Goal: Task Accomplishment & Management: Manage account settings

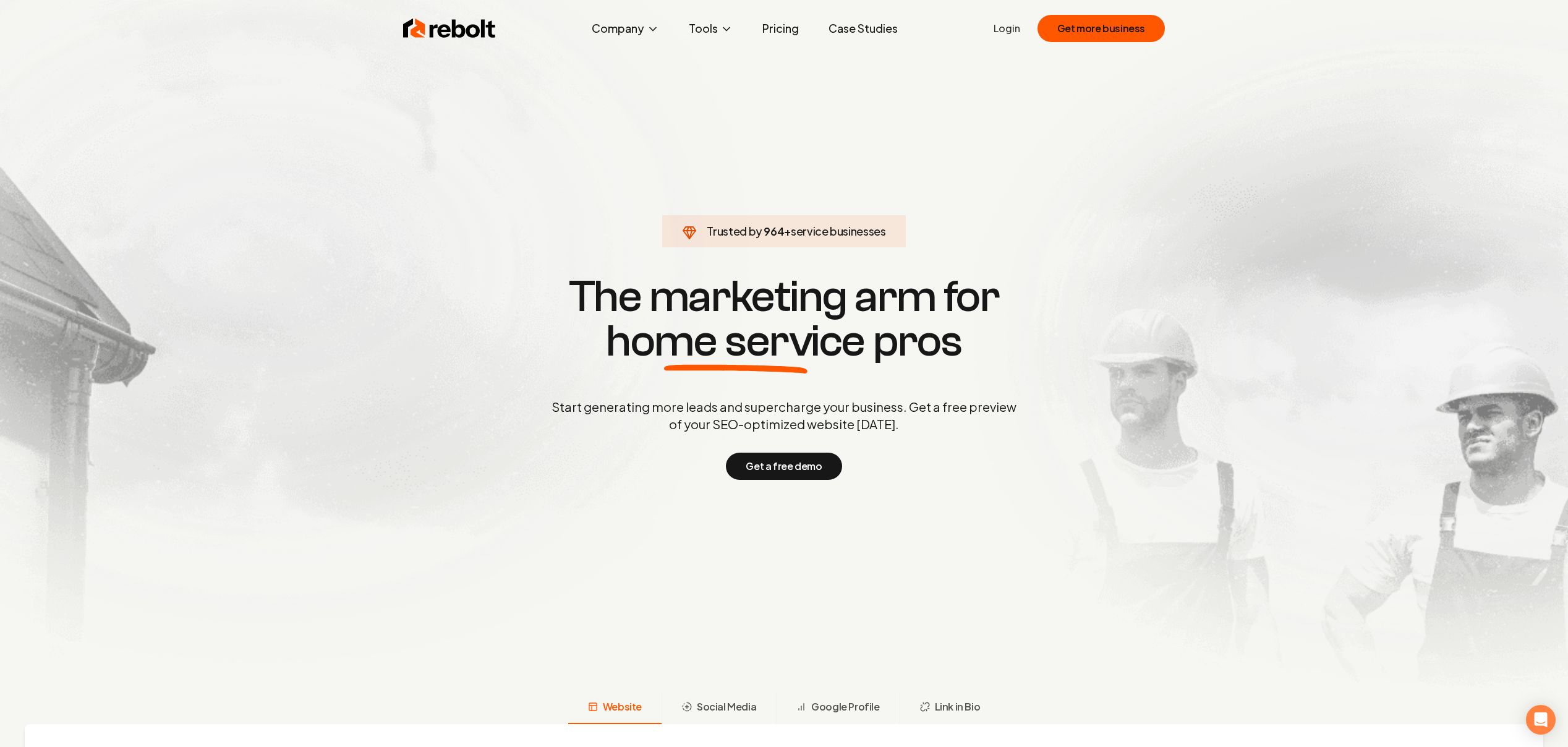
click at [1005, 23] on link "Login" at bounding box center [1007, 28] width 27 height 15
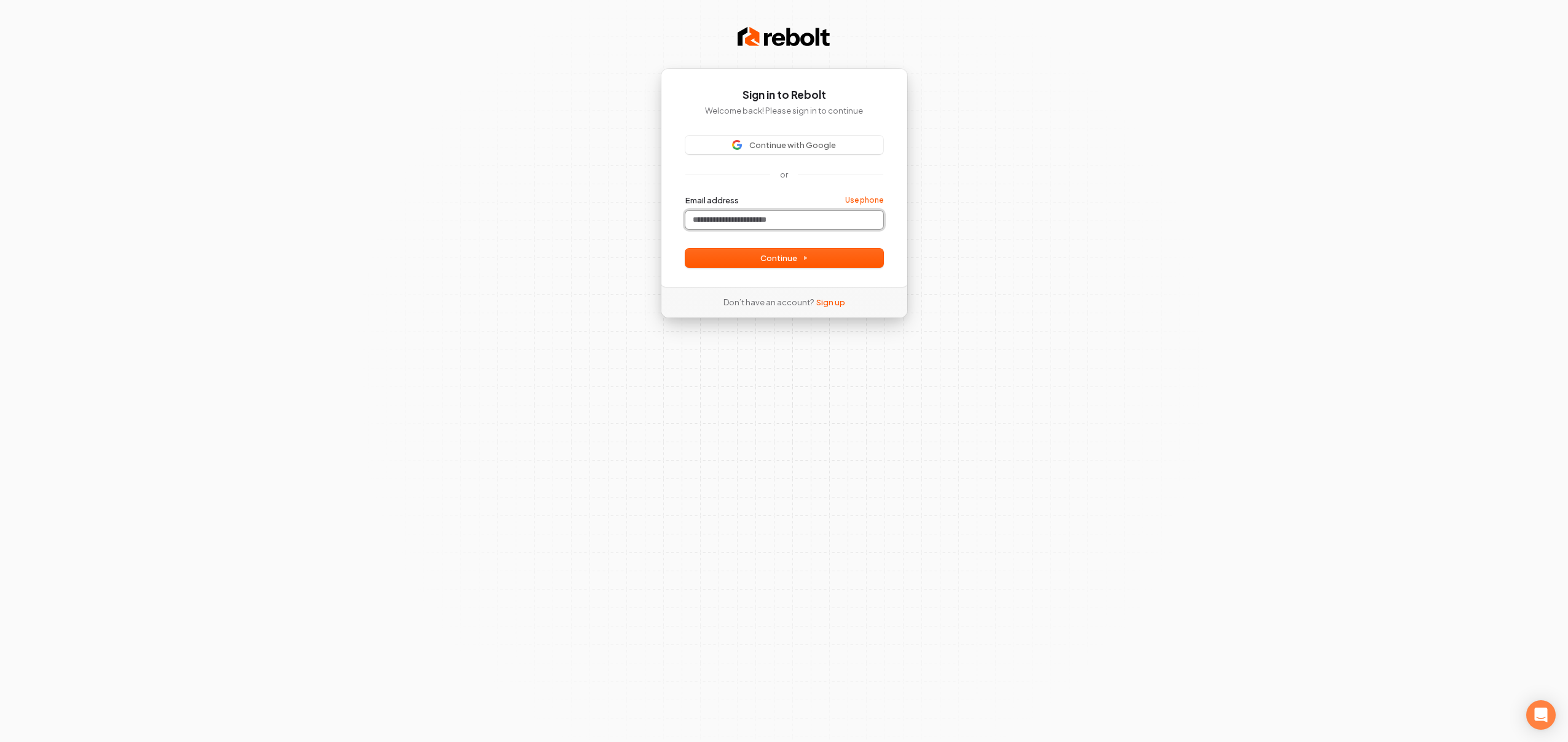
click at [742, 221] on input "Email address" at bounding box center [784, 220] width 198 height 19
click at [755, 259] on button "Continue" at bounding box center [784, 258] width 198 height 19
type input "**********"
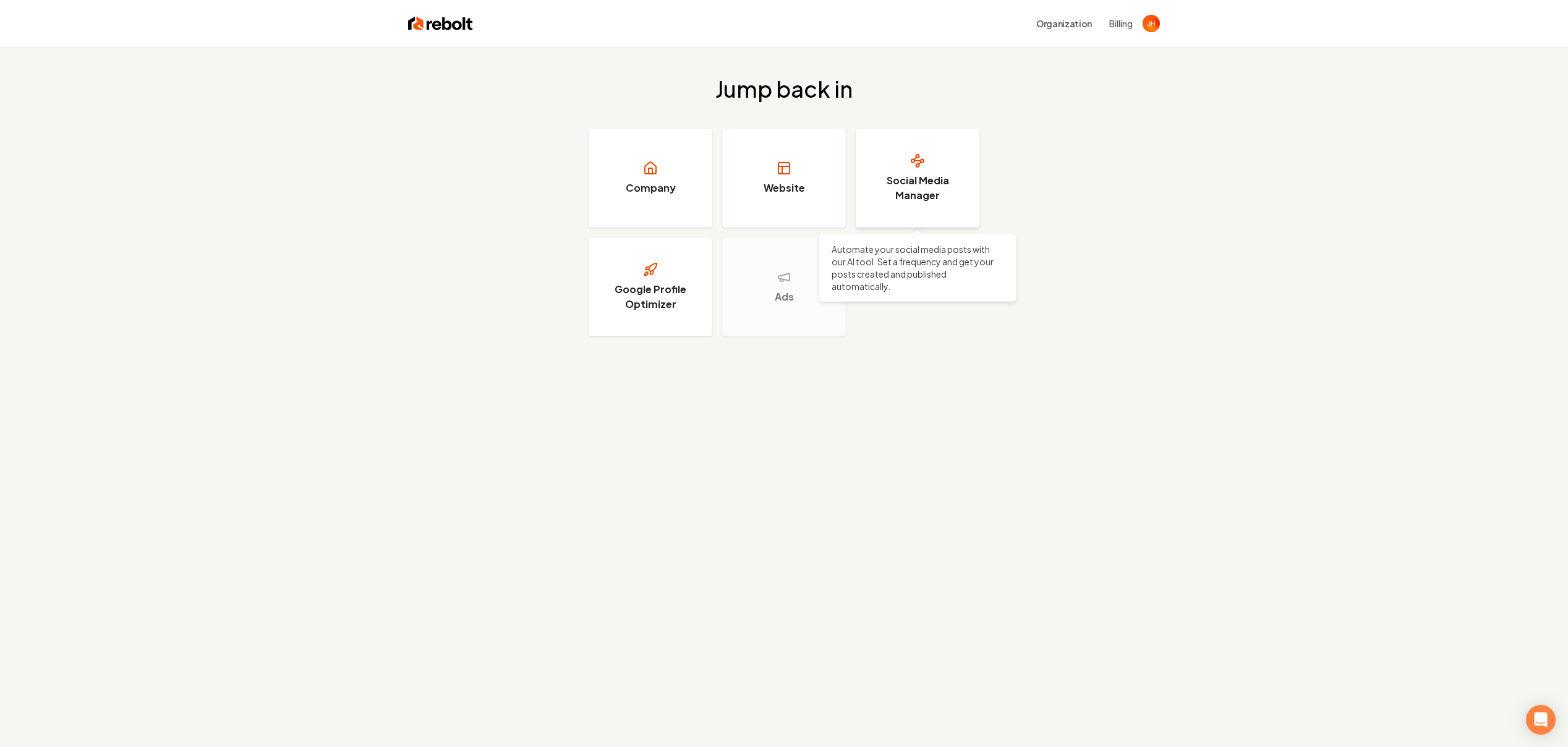
click at [899, 208] on link "Social Media Manager" at bounding box center [918, 178] width 124 height 99
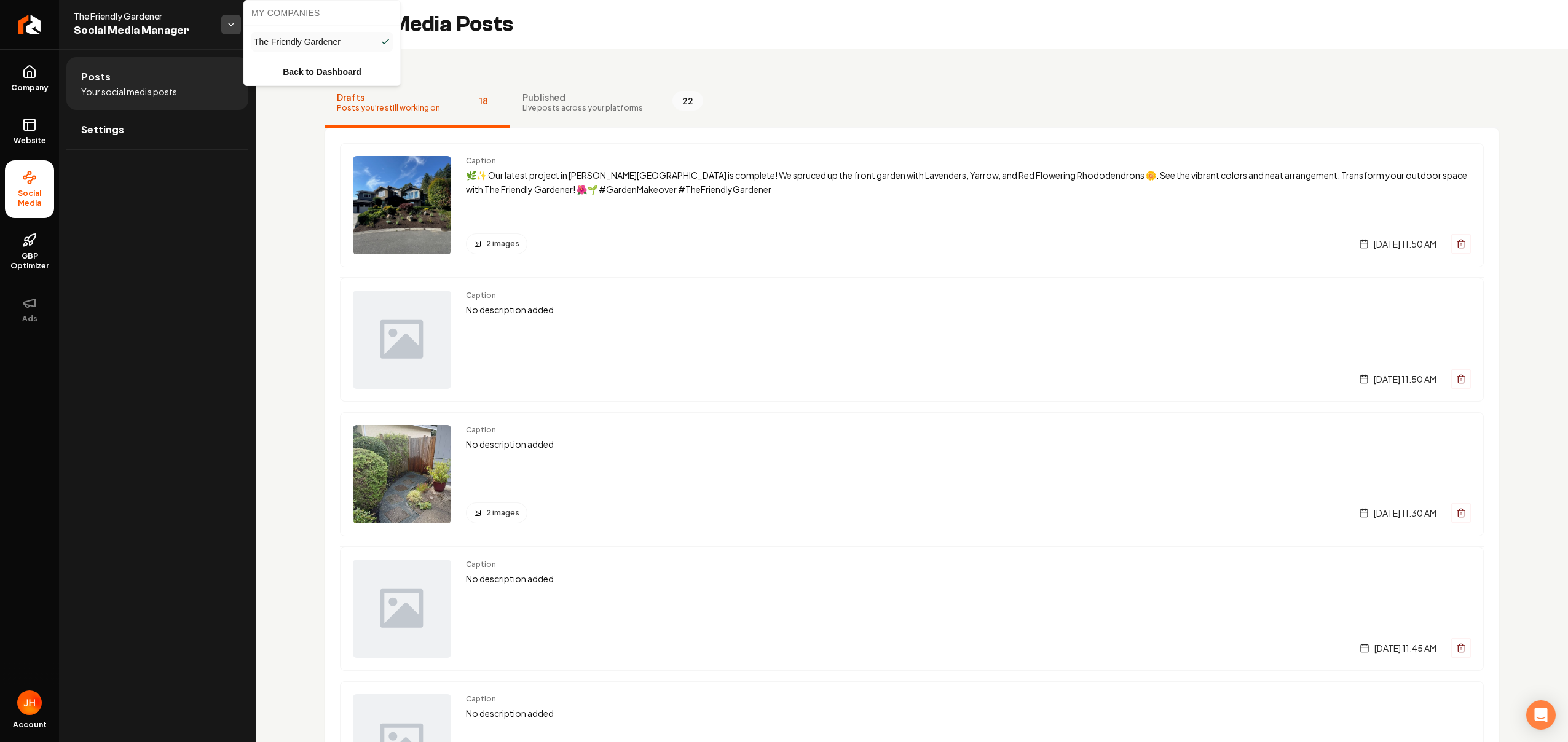
click at [228, 19] on html "Company Website Social Media GBP Optimizer Ads Account The Friendly Gardener So…" at bounding box center [784, 371] width 1568 height 742
click at [230, 21] on html "Company Website Social Media GBP Optimizer Ads Account The Friendly Gardener So…" at bounding box center [784, 371] width 1568 height 742
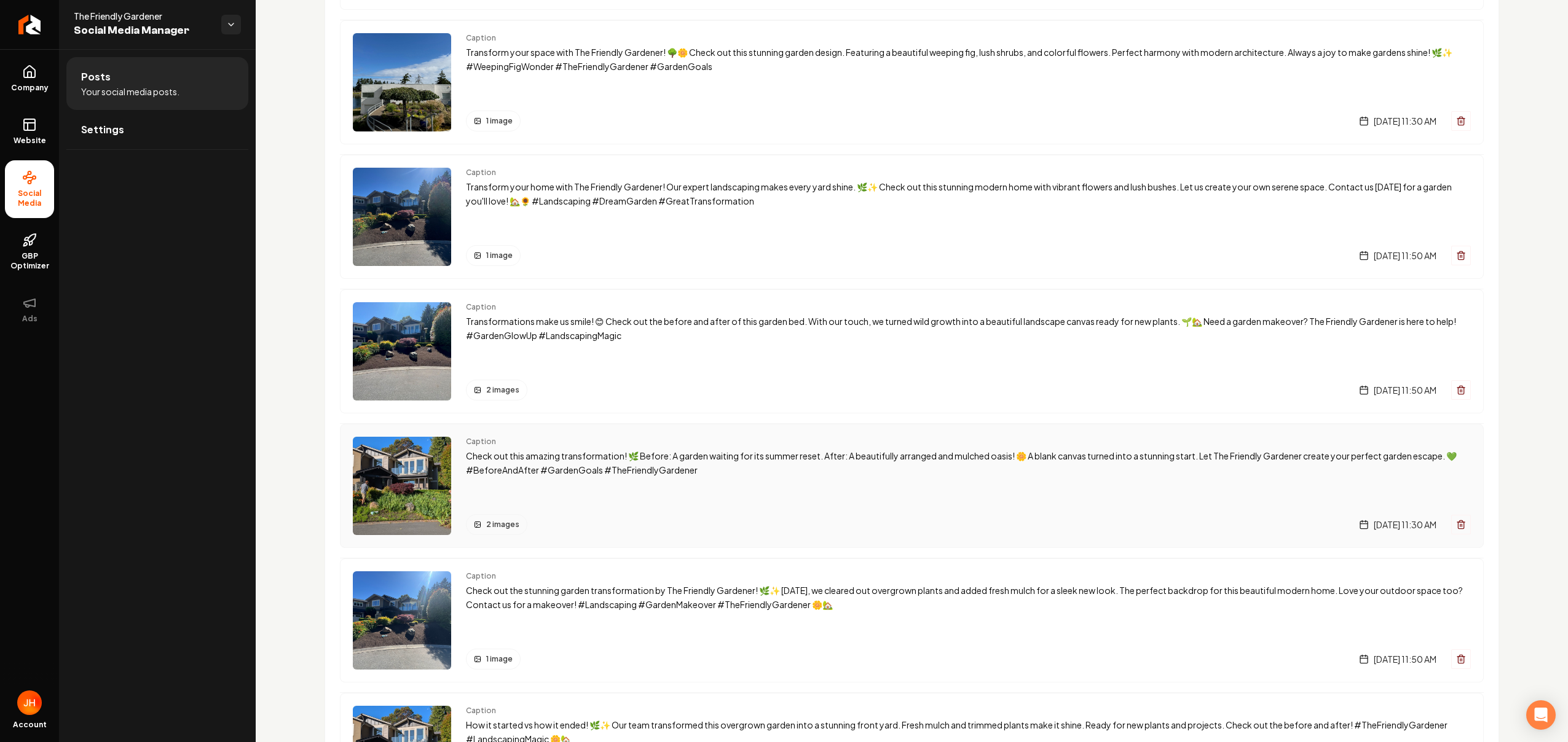
scroll to position [1857, 0]
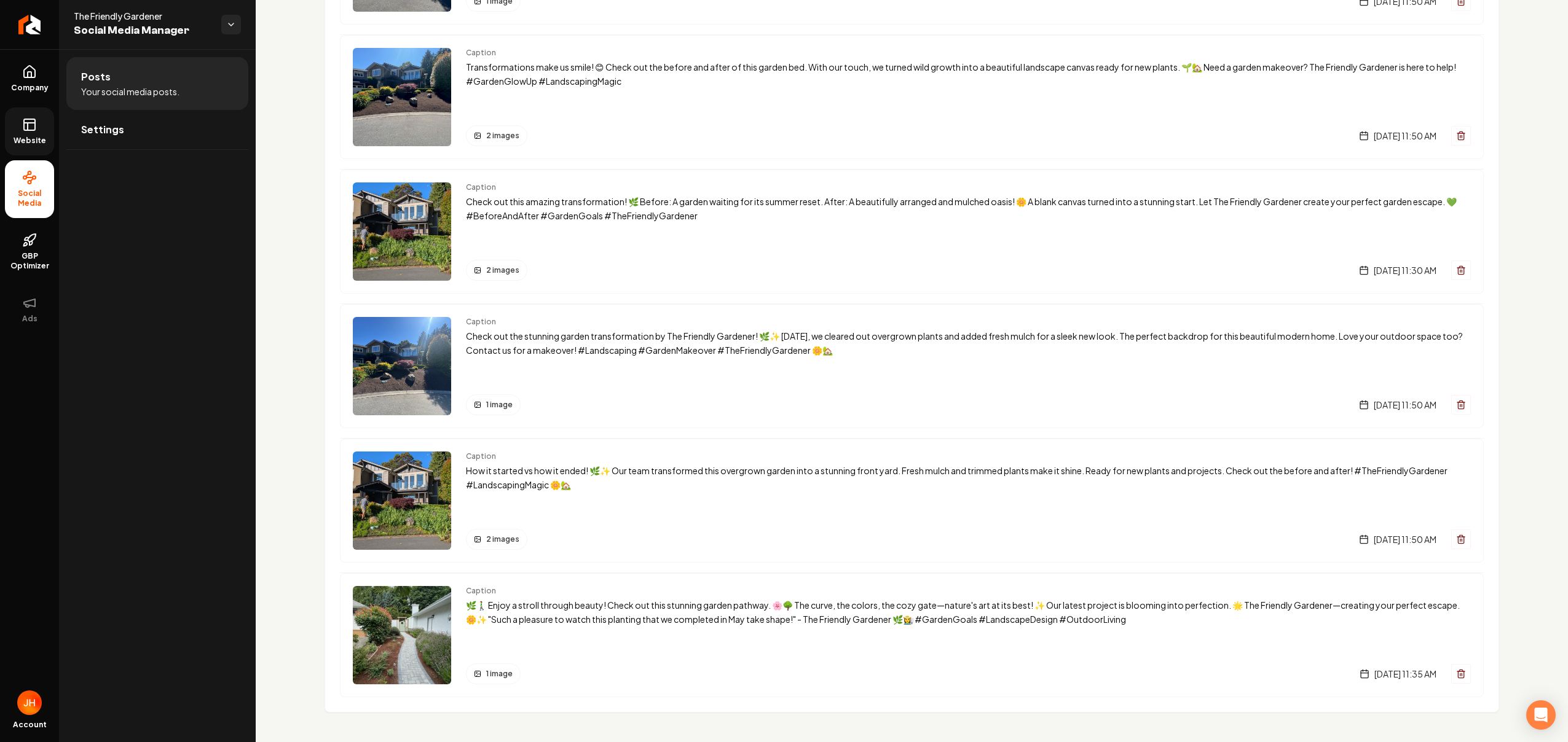
click at [29, 131] on icon at bounding box center [29, 125] width 15 height 15
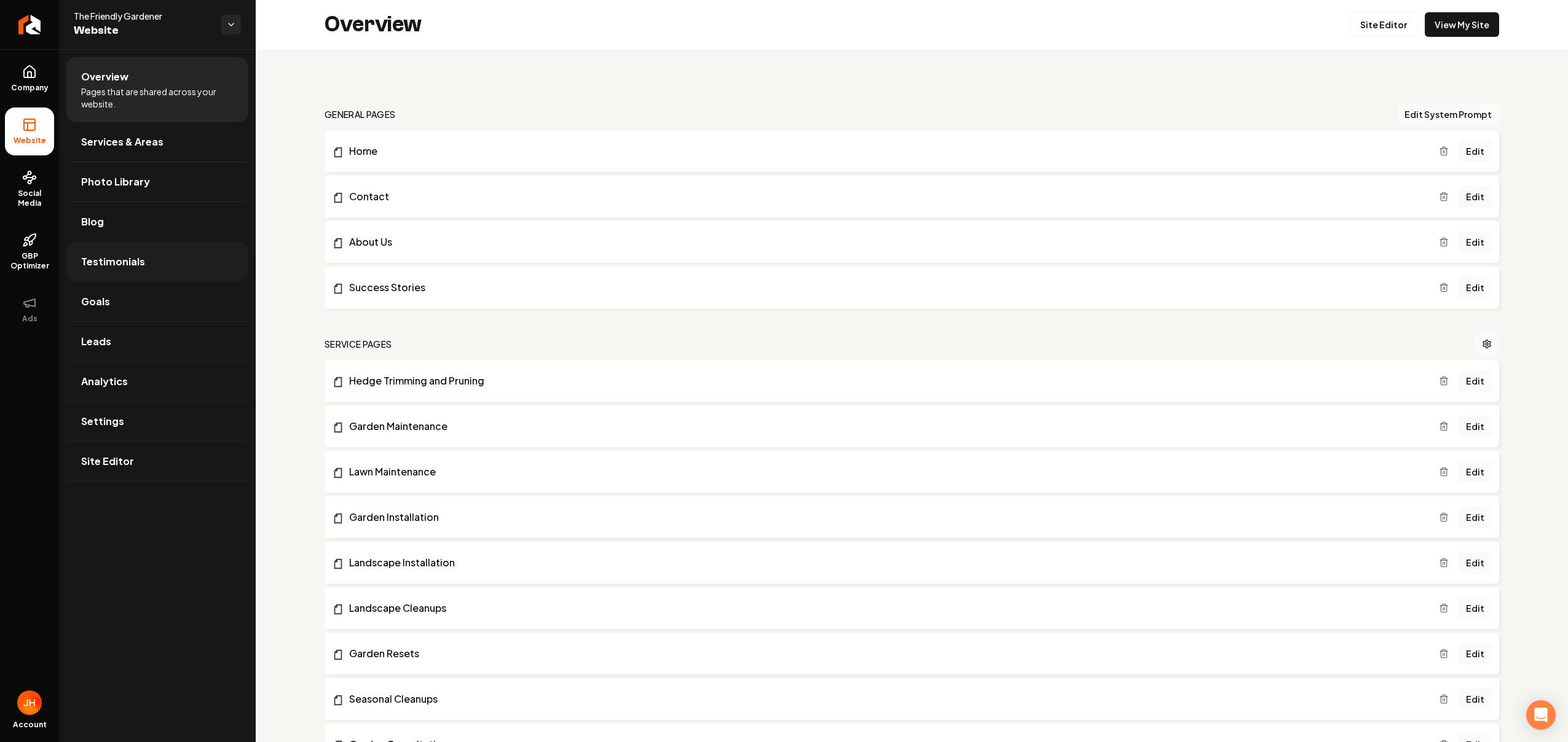
click at [162, 266] on link "Testimonials" at bounding box center [157, 262] width 182 height 39
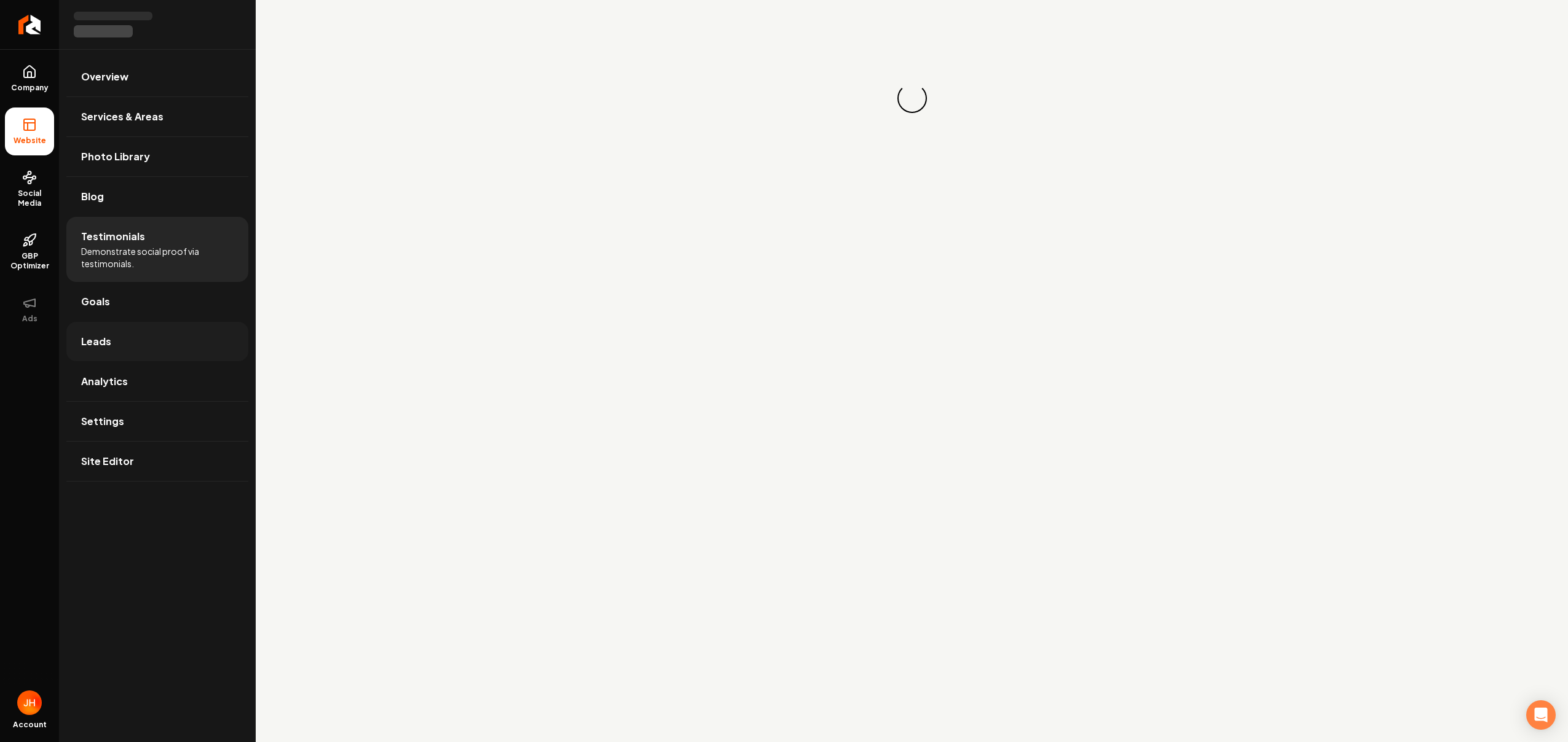
click at [114, 349] on link "Leads" at bounding box center [157, 341] width 182 height 39
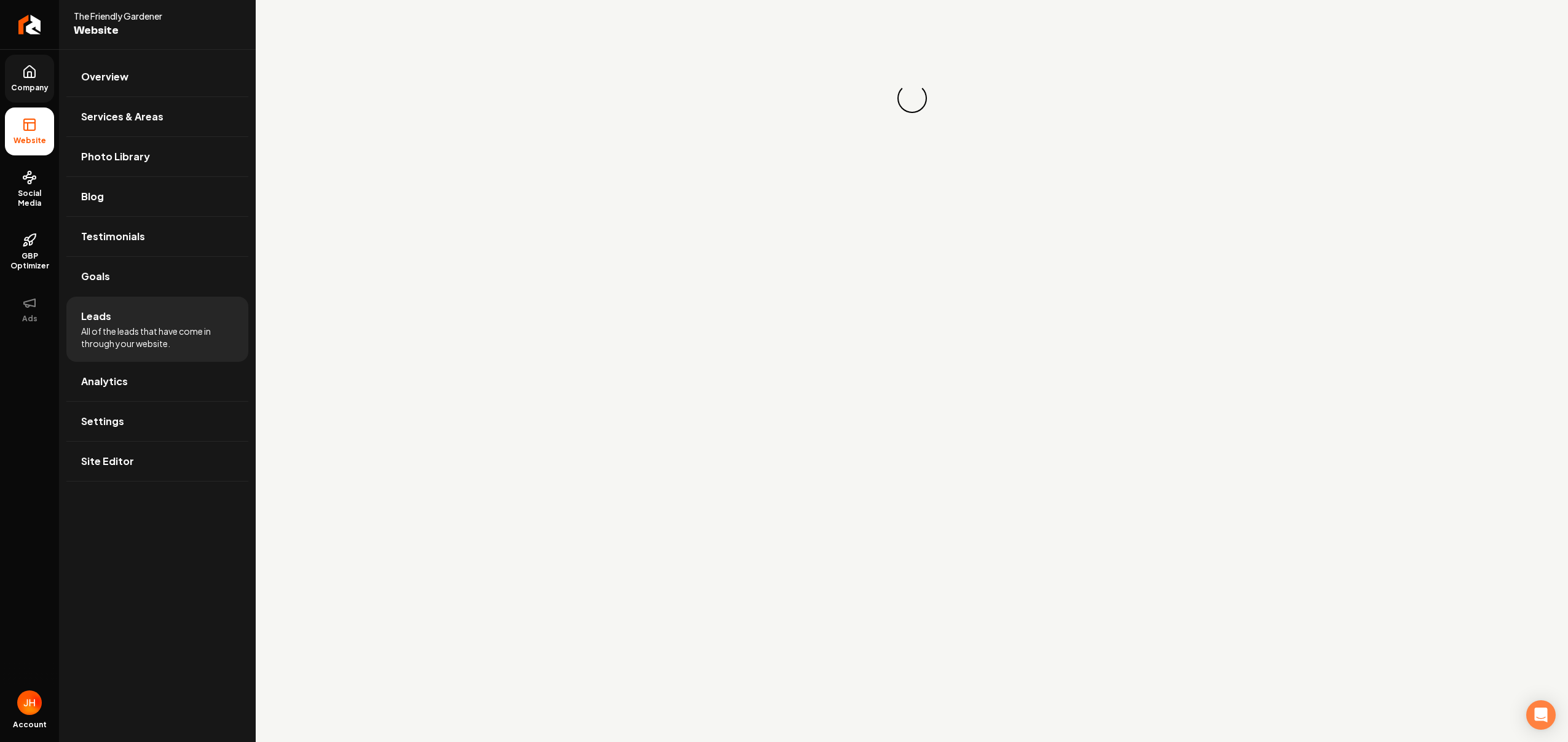
click at [39, 87] on span "Company" at bounding box center [30, 87] width 47 height 10
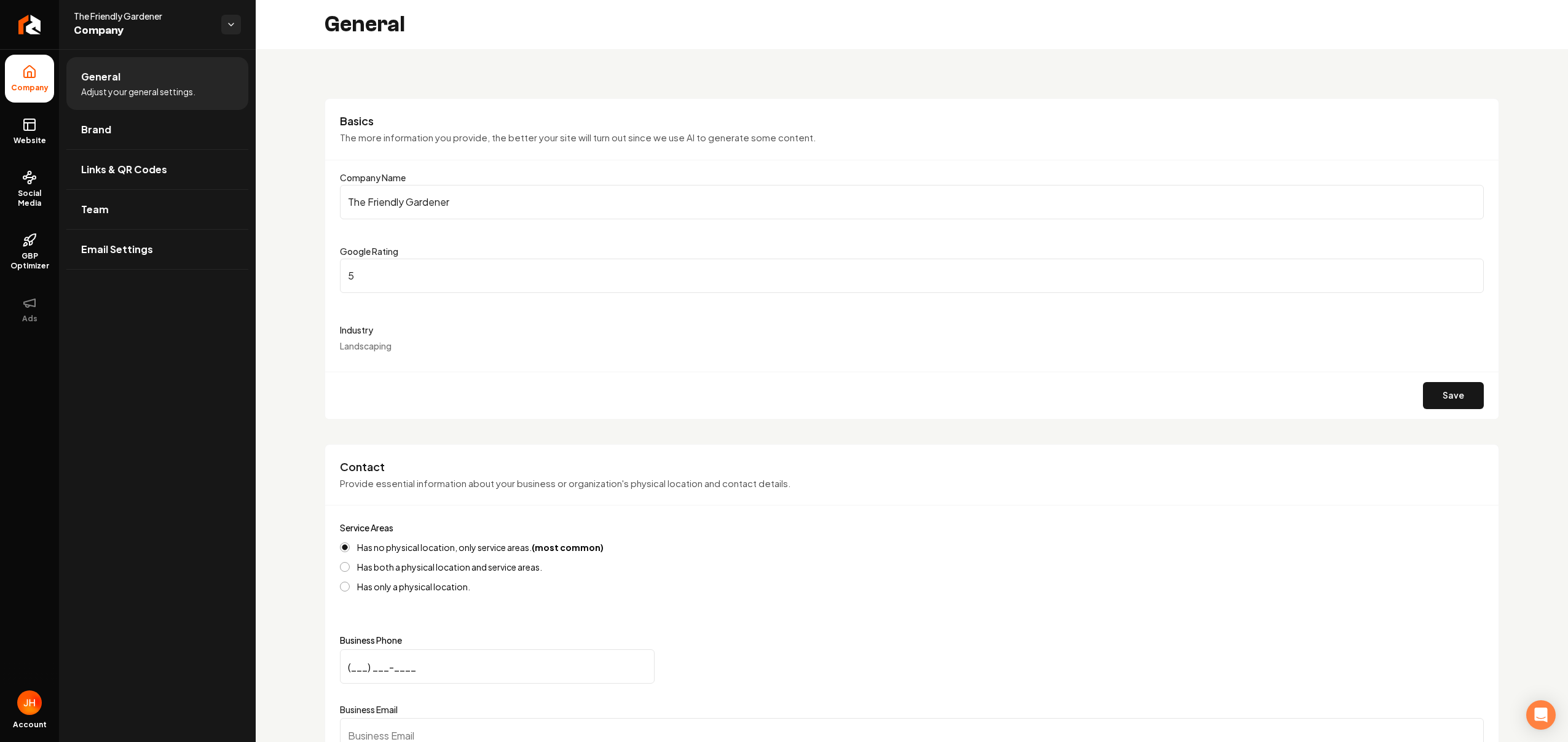
type input "(250) 851-5934"
type input "[EMAIL_ADDRESS][DOMAIN_NAME]"
click at [126, 169] on span "Links & QR Codes" at bounding box center [124, 169] width 86 height 15
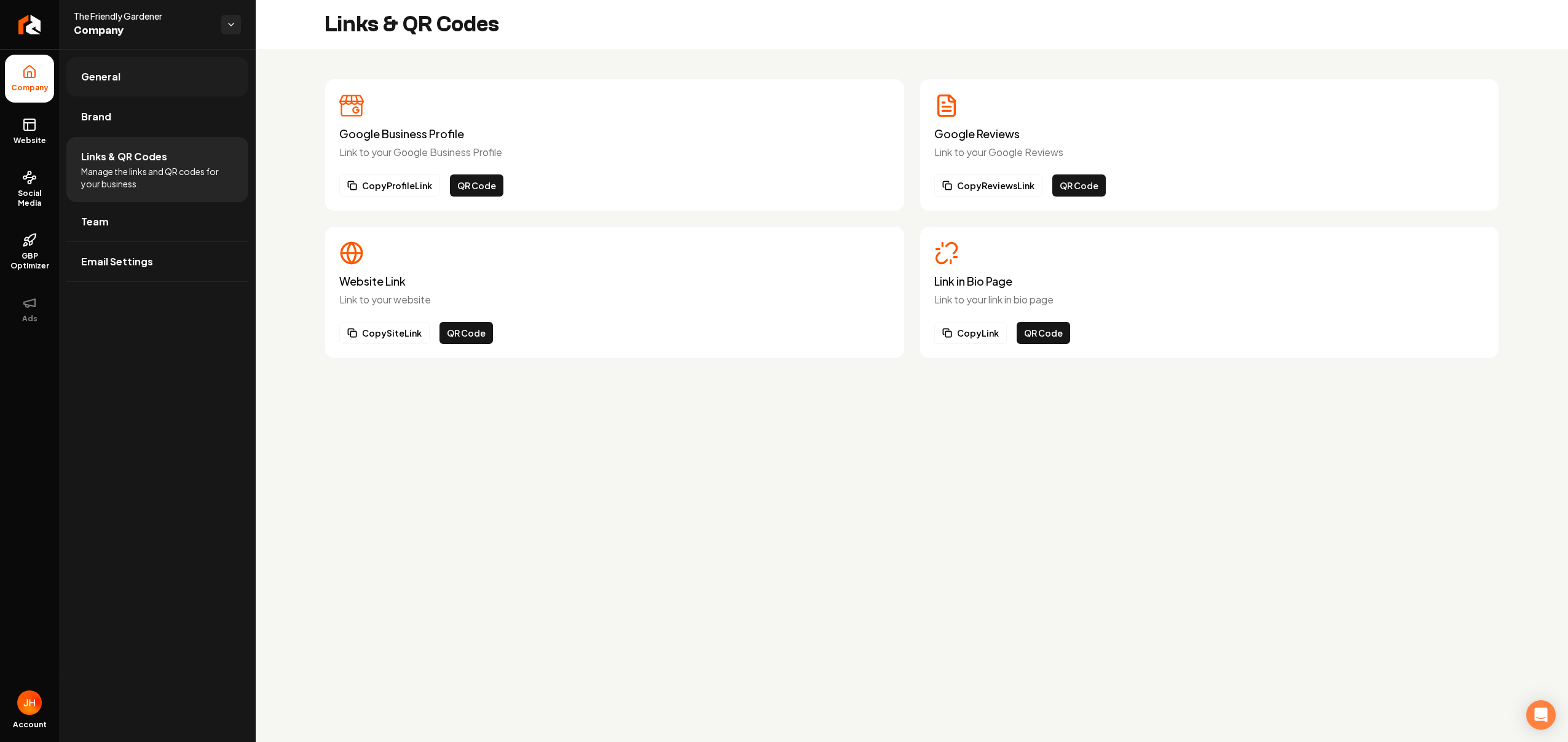
click at [115, 81] on span "General" at bounding box center [100, 76] width 39 height 15
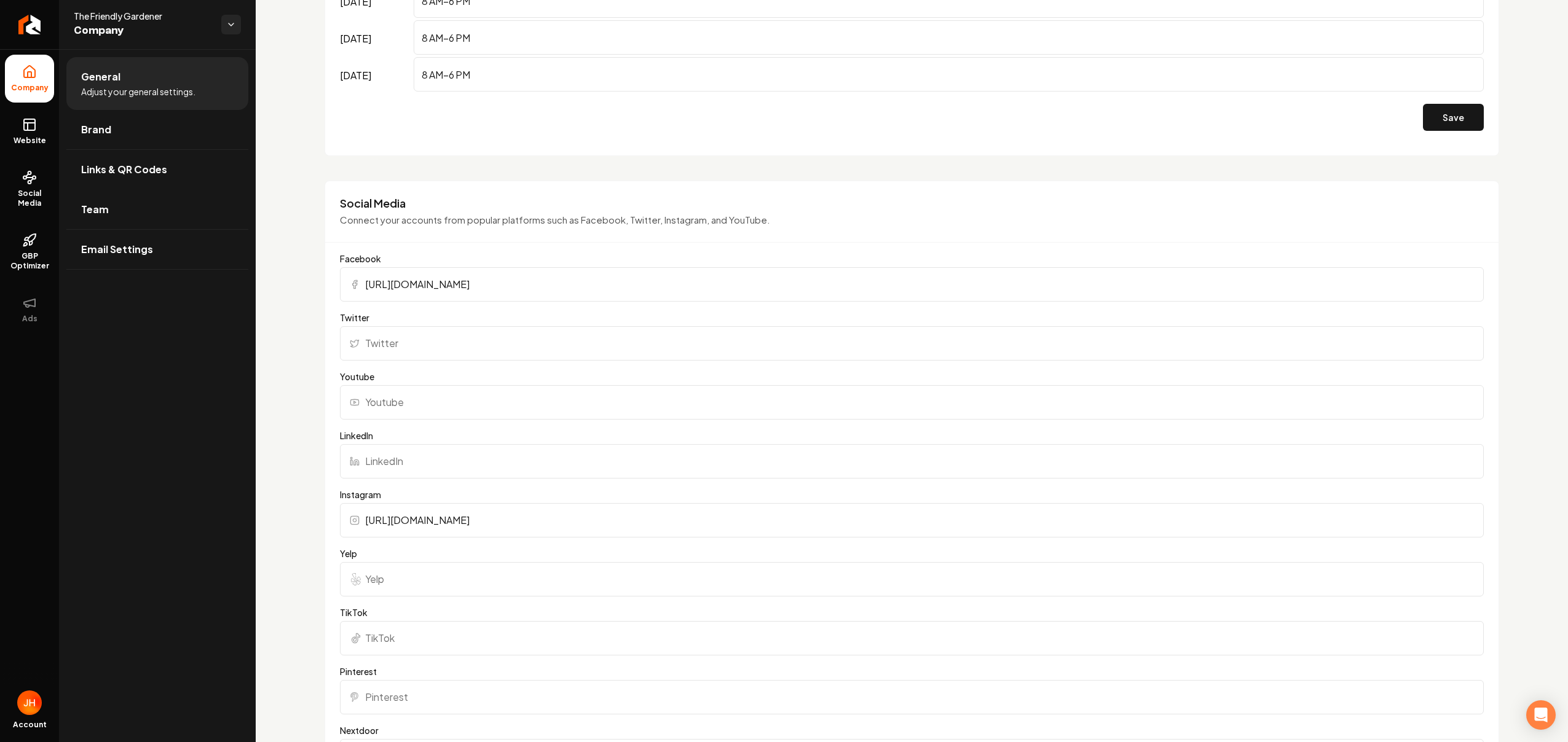
scroll to position [907, 0]
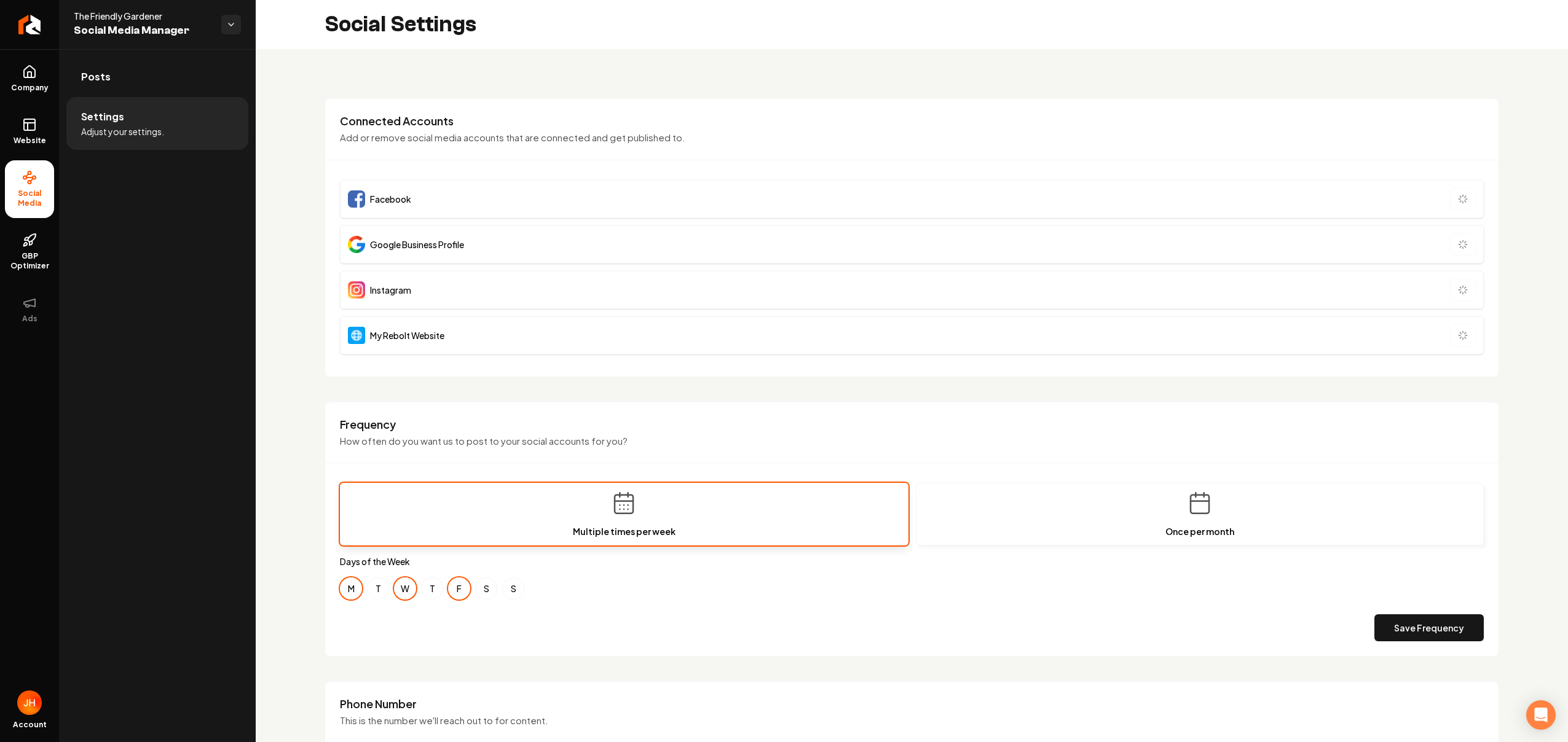
type input "**********"
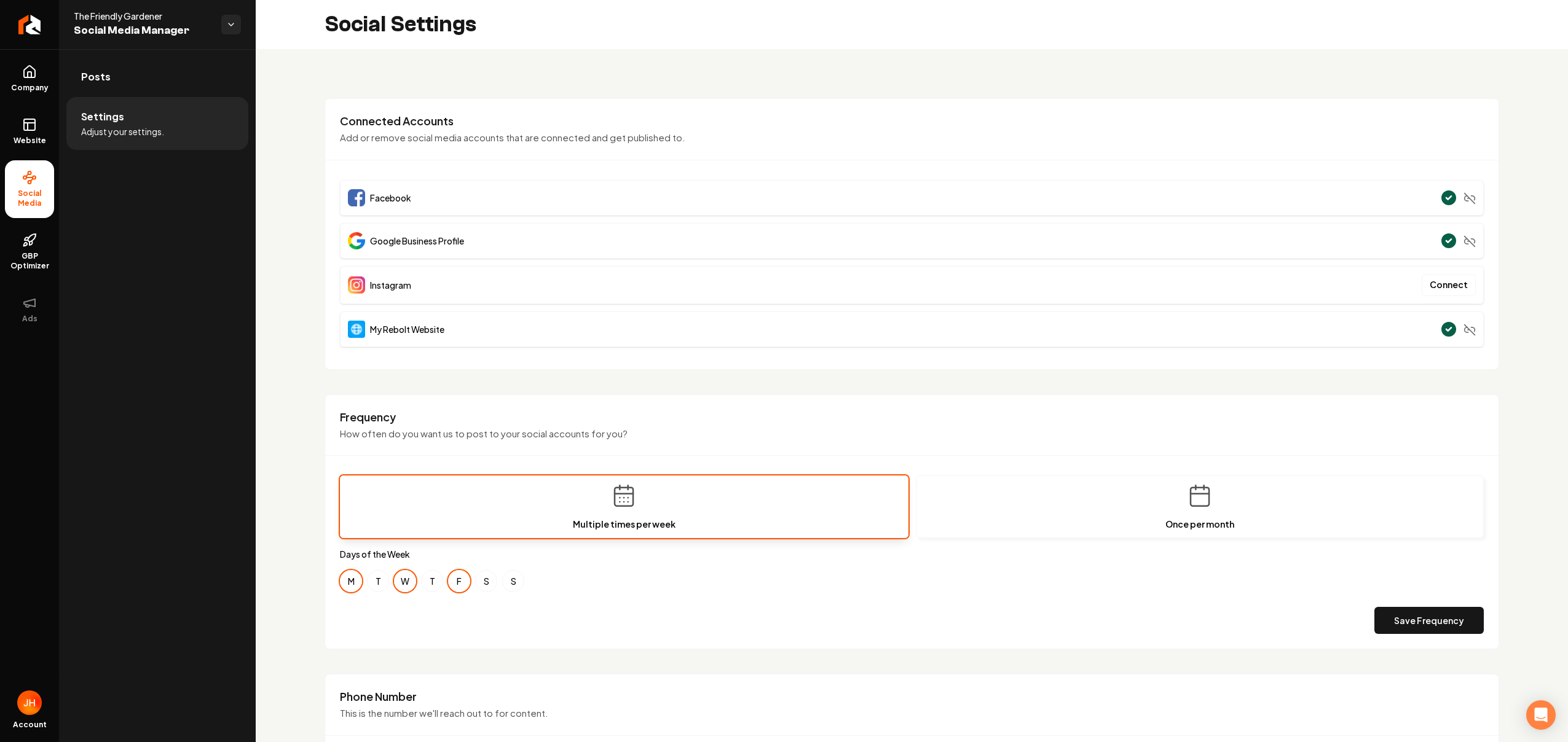
click at [416, 281] on div "Instagram Connect" at bounding box center [912, 285] width 1144 height 38
click at [1455, 282] on button "Connect" at bounding box center [1449, 285] width 54 height 22
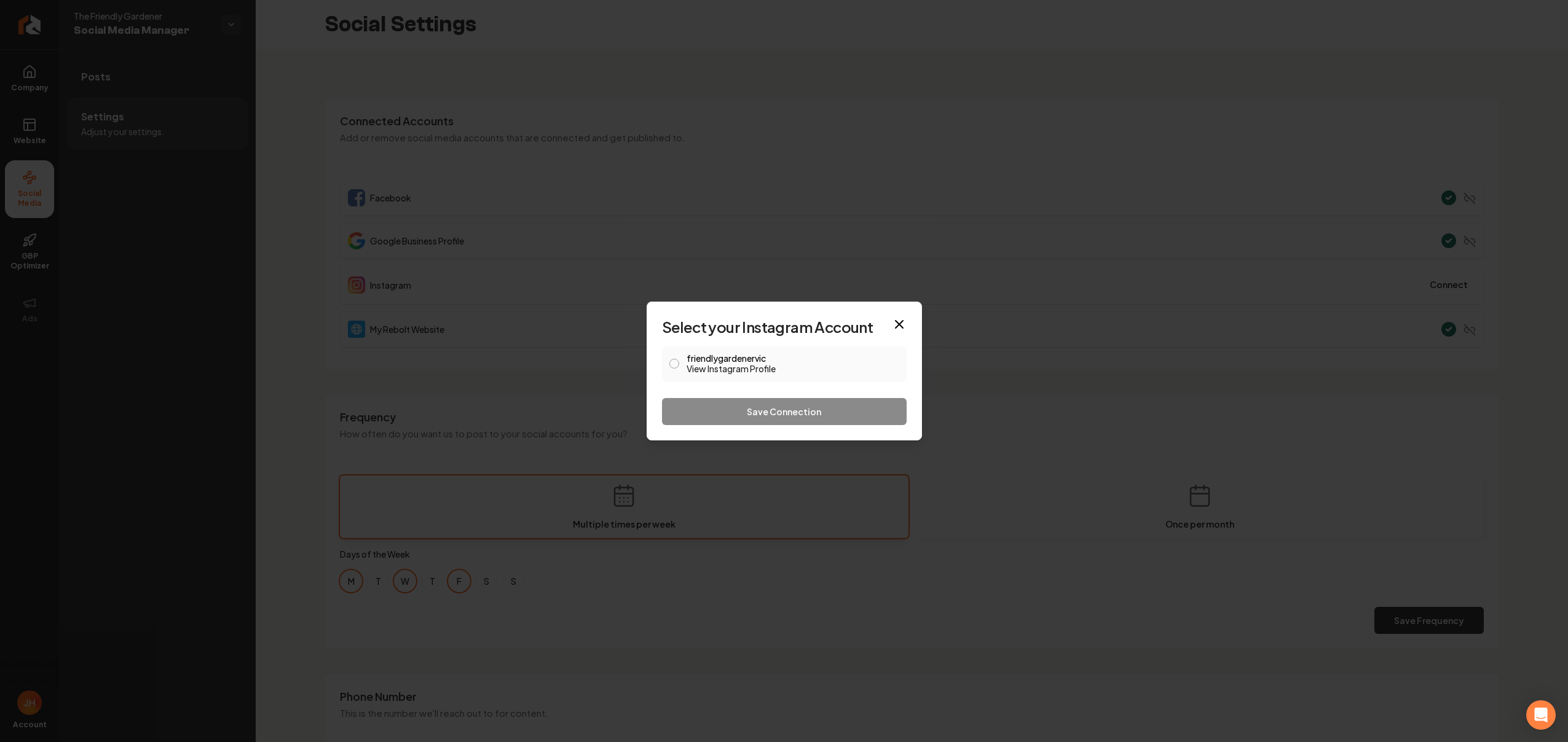
click at [694, 361] on label "friendlygardenervic View Instagram Profile" at bounding box center [793, 365] width 213 height 21
click at [679, 361] on button "friendlygardenervic View Instagram Profile" at bounding box center [674, 363] width 10 height 10
click at [729, 411] on button "Save Connection" at bounding box center [784, 412] width 244 height 27
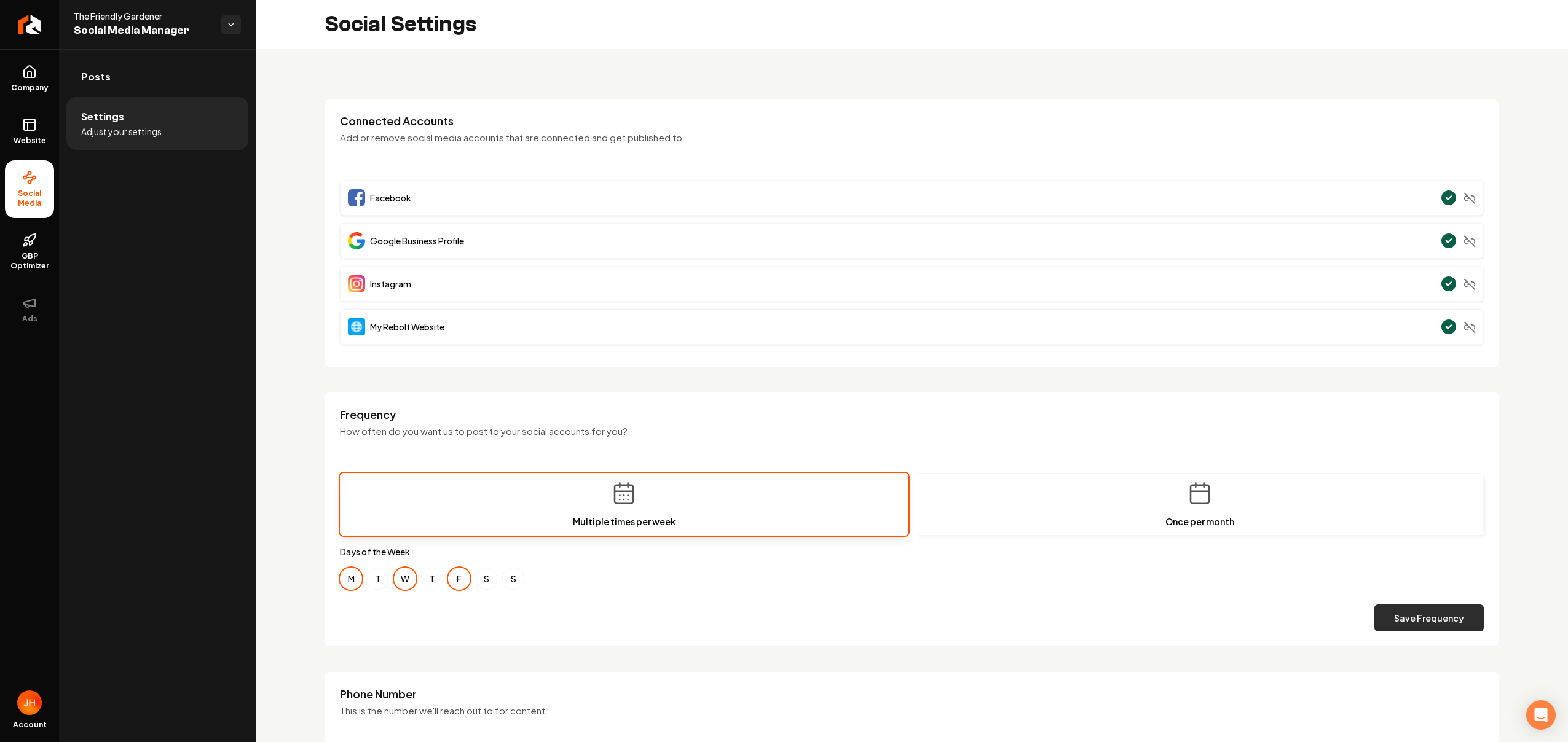
click at [1397, 608] on button "Save Frequency" at bounding box center [1428, 618] width 109 height 27
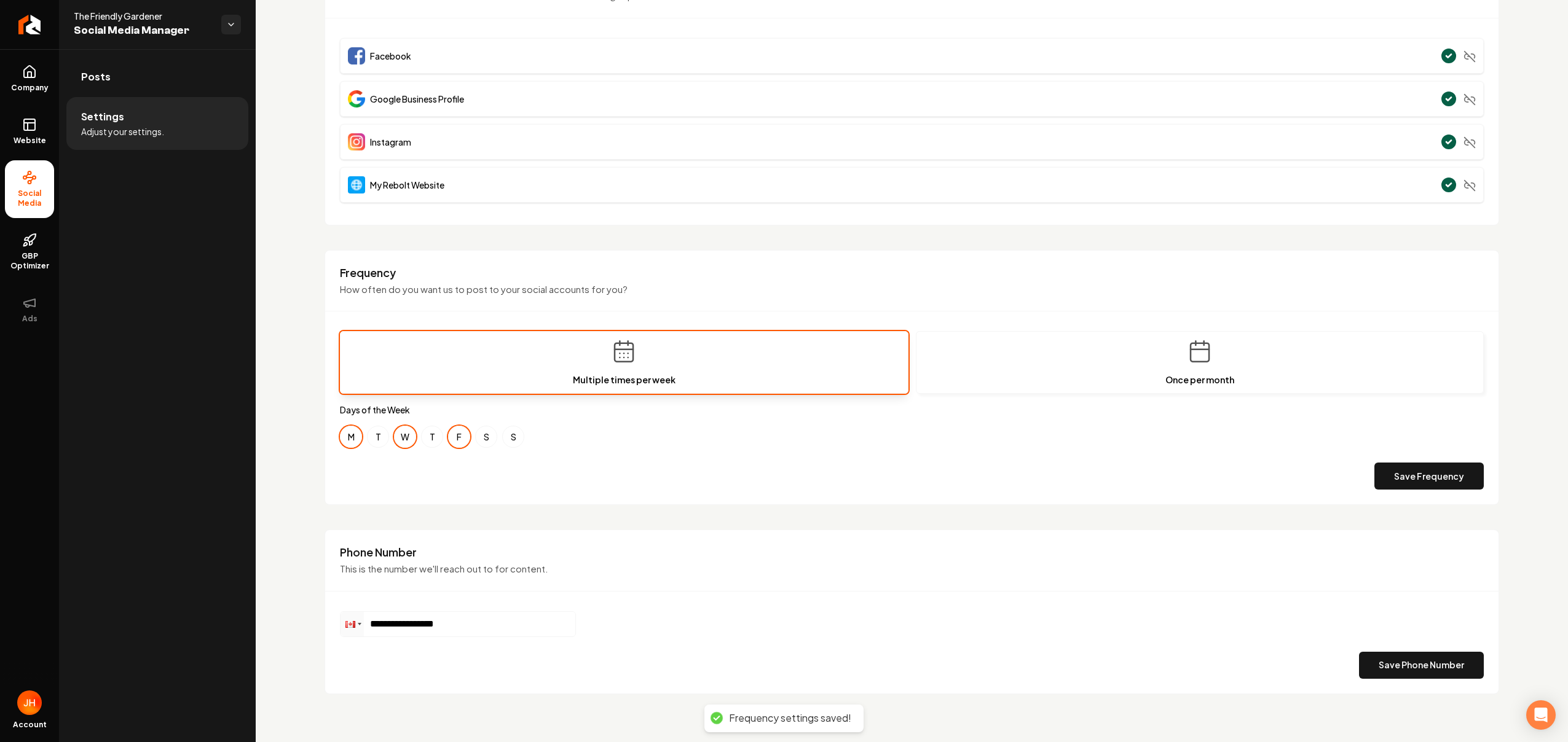
scroll to position [127, 0]
